Goal: Information Seeking & Learning: Learn about a topic

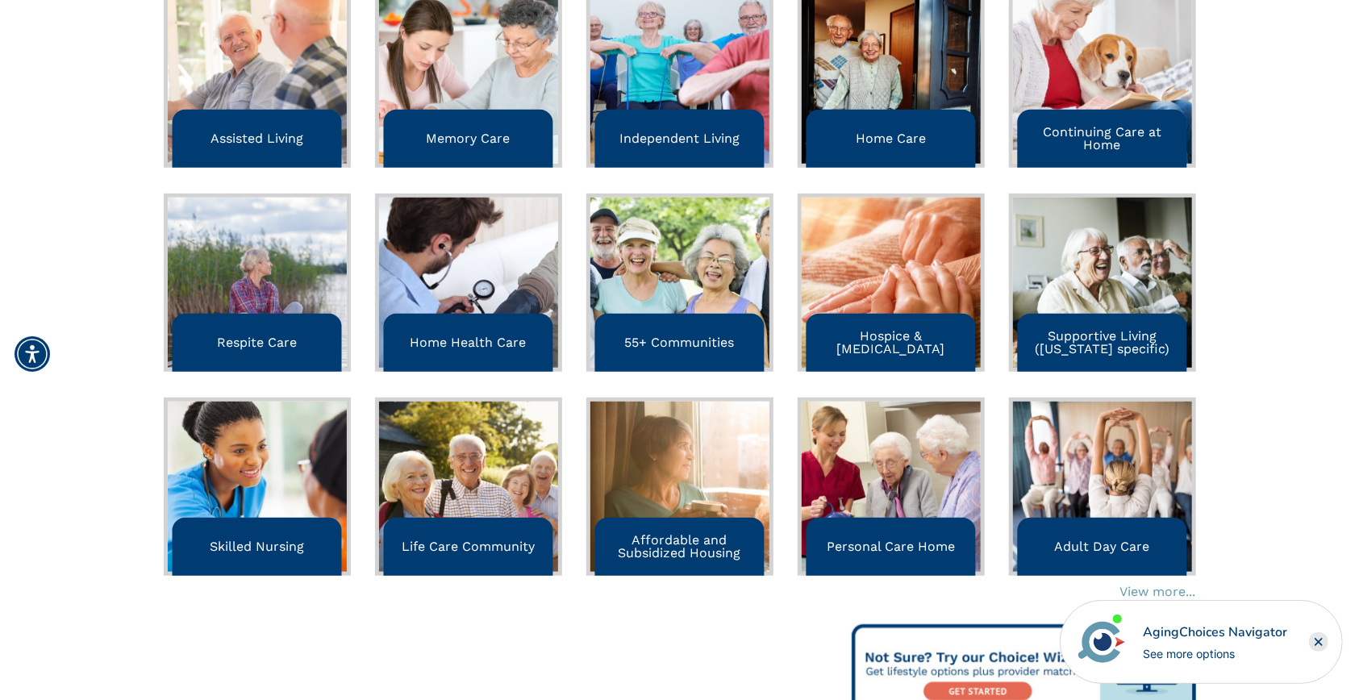
scroll to position [598, 0]
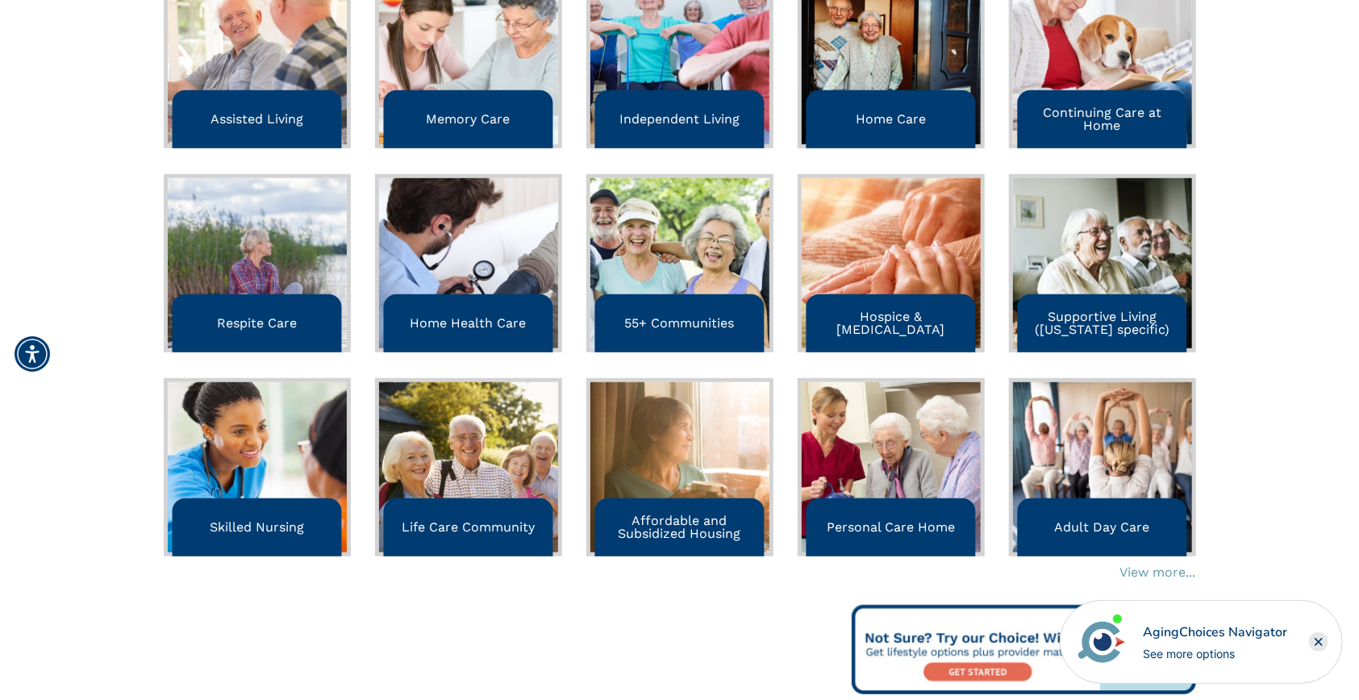
click at [882, 85] on img at bounding box center [891, 59] width 179 height 170
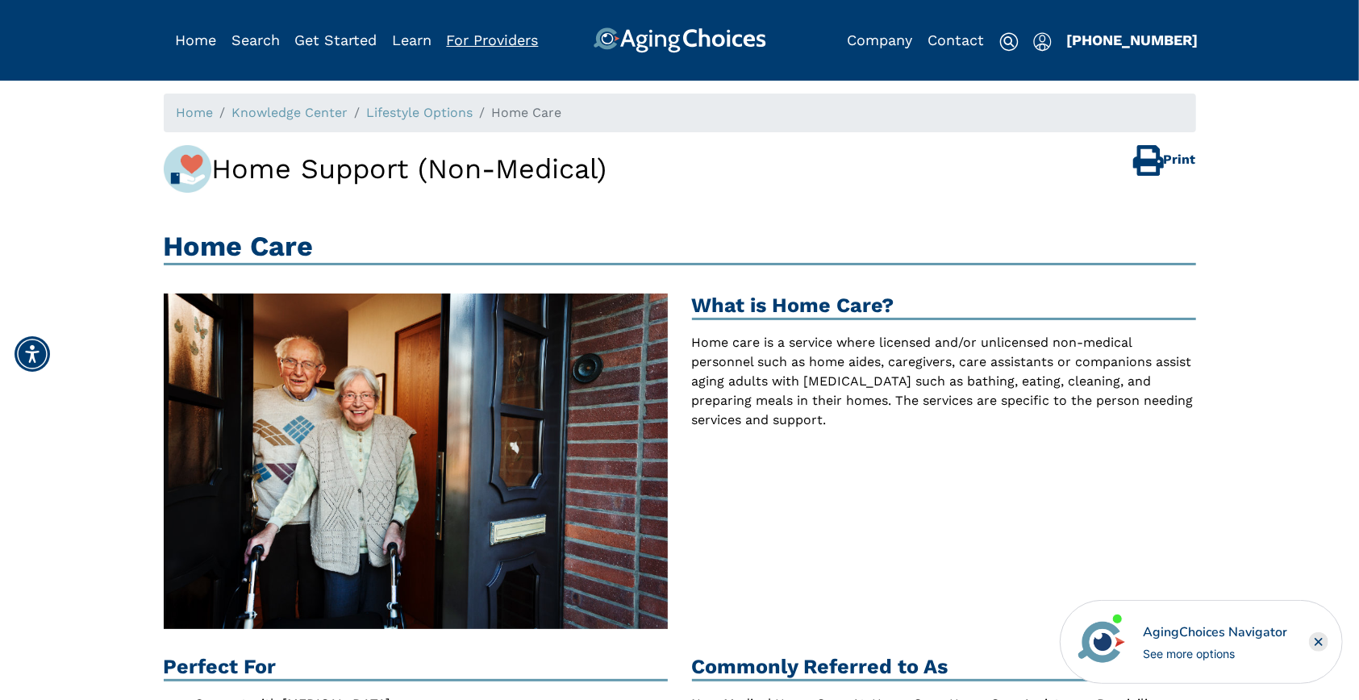
click at [479, 39] on link "For Providers" at bounding box center [493, 39] width 92 height 17
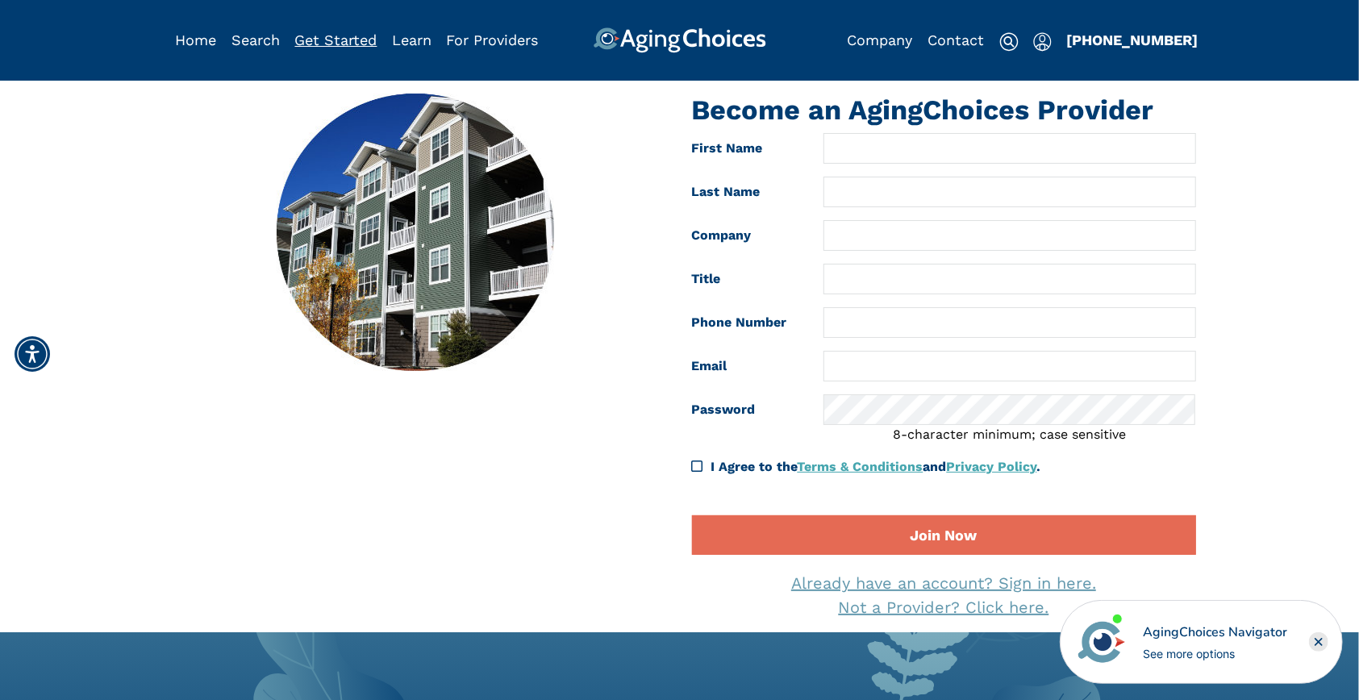
click at [356, 36] on link "Get Started" at bounding box center [336, 39] width 82 height 17
click at [259, 40] on link "Search" at bounding box center [255, 39] width 48 height 17
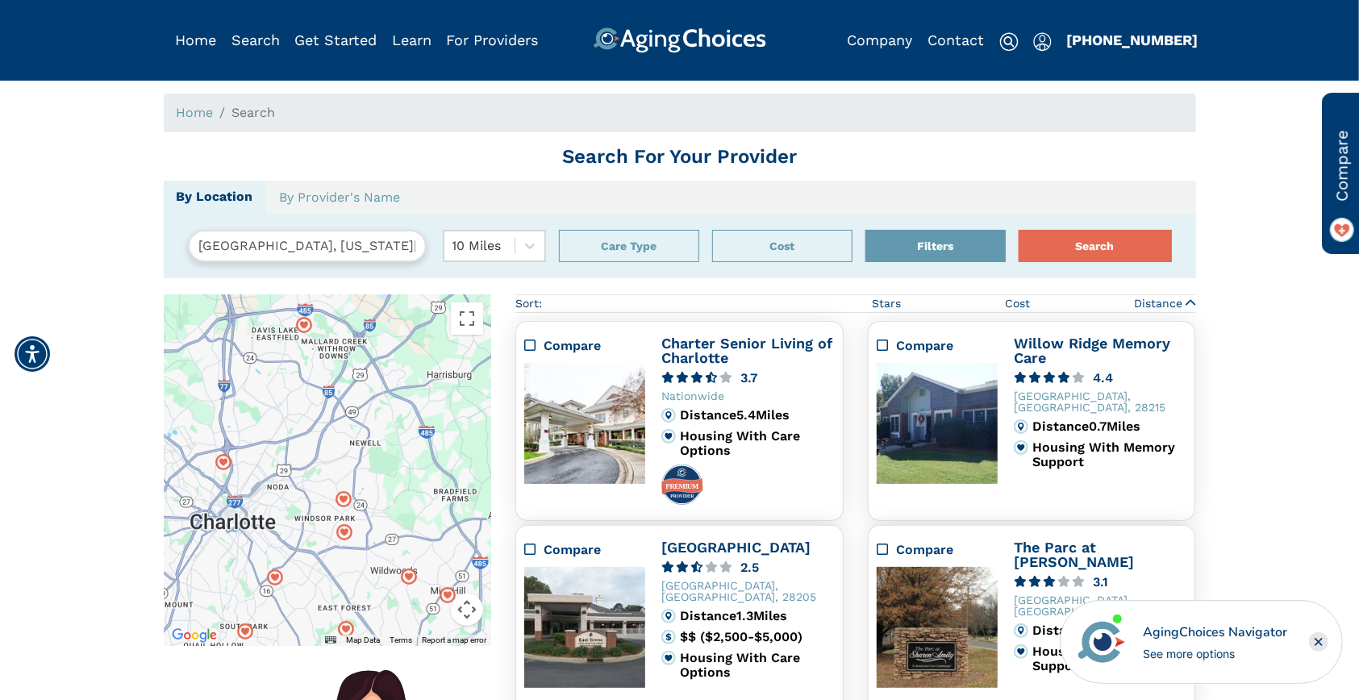
click at [385, 244] on input "Charlotte, North Carolina, USA 28215" at bounding box center [307, 246] width 239 height 32
drag, startPoint x: 201, startPoint y: 247, endPoint x: 414, endPoint y: 245, distance: 212.9
click at [414, 245] on input "Charlotte, North Carolina, USA 28215" at bounding box center [307, 246] width 239 height 32
